Goal: Information Seeking & Learning: Learn about a topic

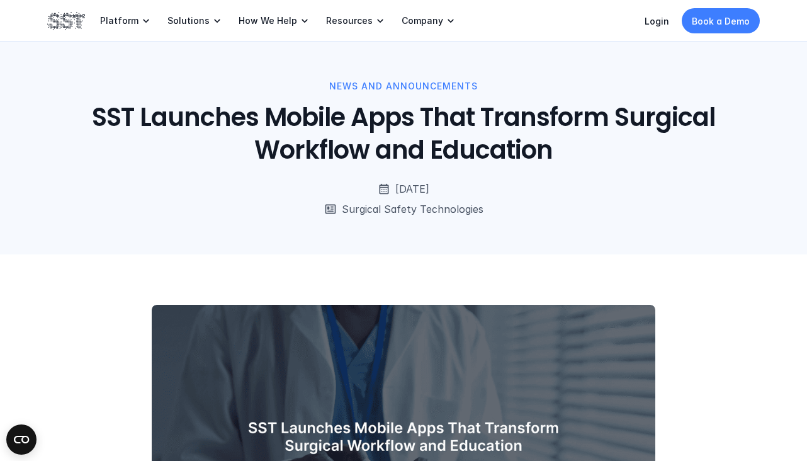
click at [259, 112] on h1 "SST Launches Mobile Apps That Transform Surgical Workflow and Education" at bounding box center [404, 134] width 642 height 66
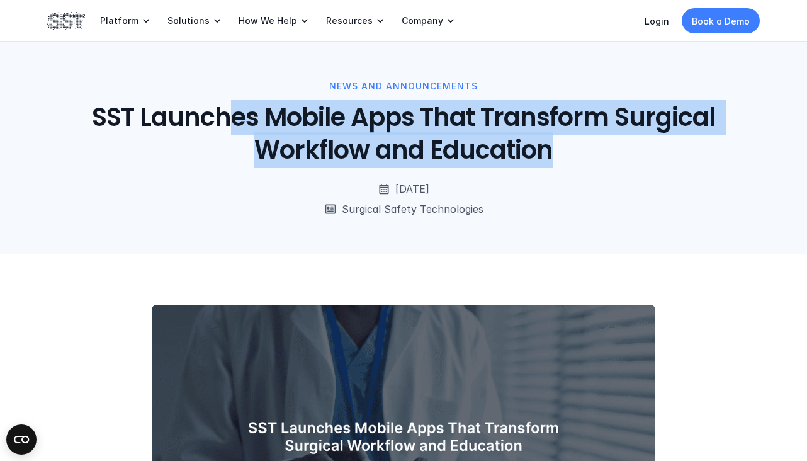
drag, startPoint x: 304, startPoint y: 115, endPoint x: 568, endPoint y: 160, distance: 267.7
click at [568, 160] on h1 "SST Launches Mobile Apps That Transform Surgical Workflow and Education" at bounding box center [404, 134] width 642 height 66
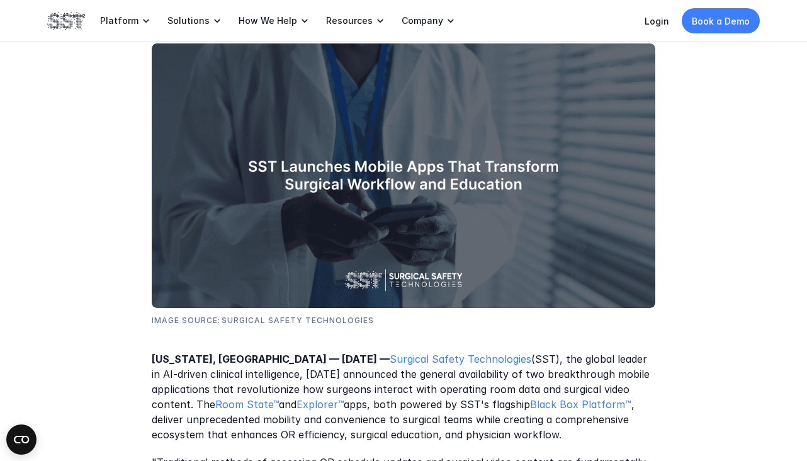
scroll to position [378, 0]
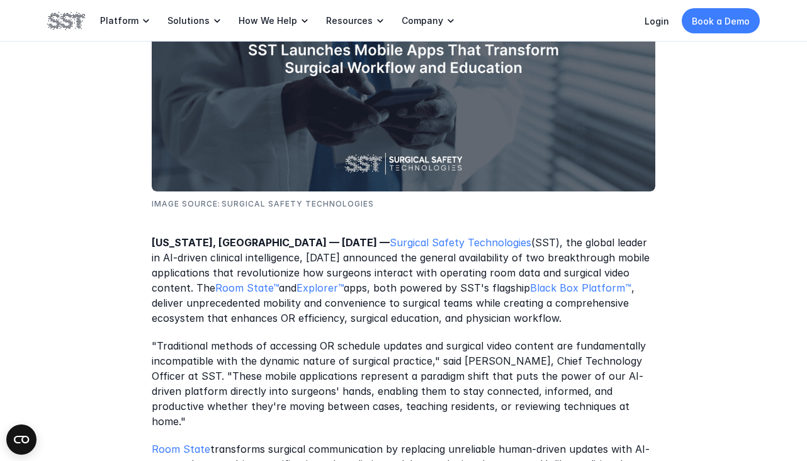
click at [287, 273] on p "[US_STATE], [GEOGRAPHIC_DATA] — [DATE] — Surgical Safety Technologies (SST), th…" at bounding box center [404, 281] width 504 height 91
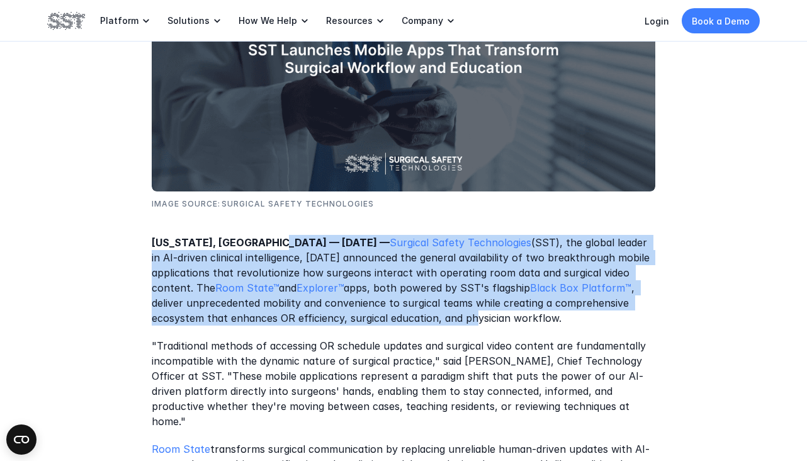
drag, startPoint x: 282, startPoint y: 242, endPoint x: 348, endPoint y: 320, distance: 101.9
click at [348, 320] on p "[US_STATE], [GEOGRAPHIC_DATA] — [DATE] — Surgical Safety Technologies (SST), th…" at bounding box center [404, 281] width 504 height 91
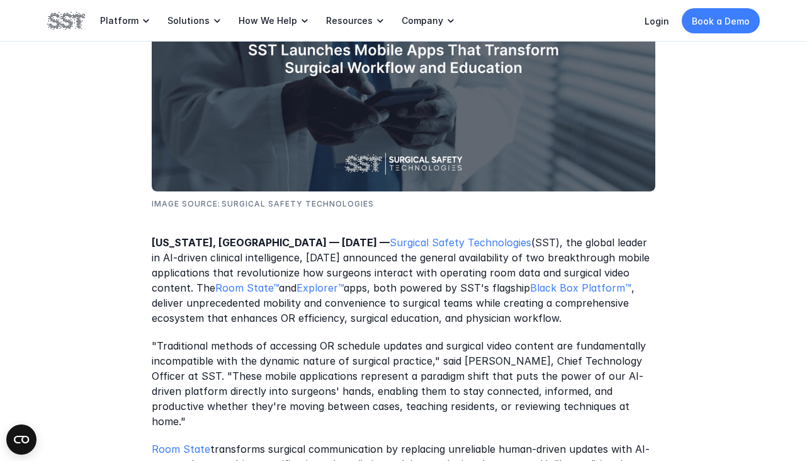
click at [368, 324] on p "[US_STATE], [GEOGRAPHIC_DATA] — [DATE] — Surgical Safety Technologies (SST), th…" at bounding box center [404, 281] width 504 height 91
drag, startPoint x: 370, startPoint y: 302, endPoint x: 360, endPoint y: 299, distance: 10.6
click at [360, 299] on p "[US_STATE], [GEOGRAPHIC_DATA] — [DATE] — Surgical Safety Technologies (SST), th…" at bounding box center [404, 281] width 504 height 91
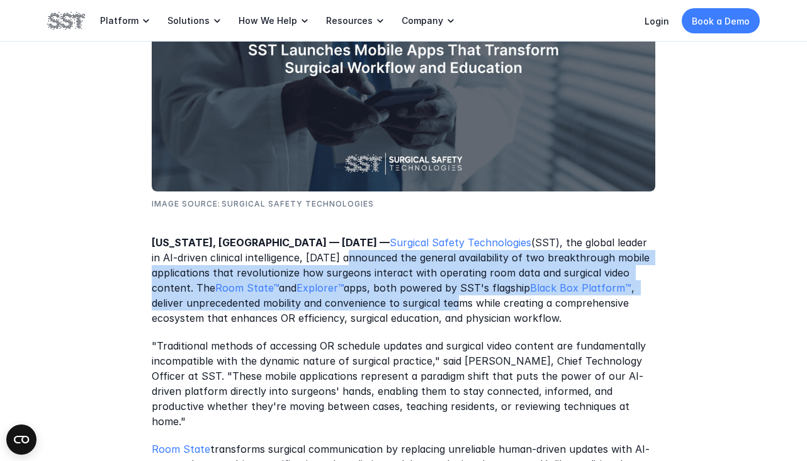
drag, startPoint x: 360, startPoint y: 299, endPoint x: 349, endPoint y: 300, distance: 10.7
click at [349, 300] on p "[US_STATE], [GEOGRAPHIC_DATA] — [DATE] — Surgical Safety Technologies (SST), th…" at bounding box center [404, 281] width 504 height 91
drag, startPoint x: 349, startPoint y: 300, endPoint x: 358, endPoint y: 314, distance: 16.4
click at [349, 300] on p "[US_STATE], [GEOGRAPHIC_DATA] — [DATE] — Surgical Safety Technologies (SST), th…" at bounding box center [404, 281] width 504 height 91
click at [358, 315] on p "[US_STATE], [GEOGRAPHIC_DATA] — [DATE] — Surgical Safety Technologies (SST), th…" at bounding box center [404, 281] width 504 height 91
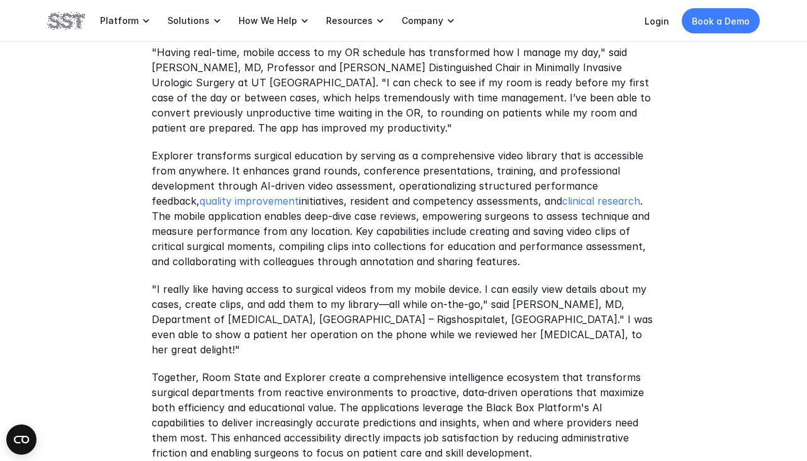
scroll to position [756, 0]
